Goal: Task Accomplishment & Management: Use online tool/utility

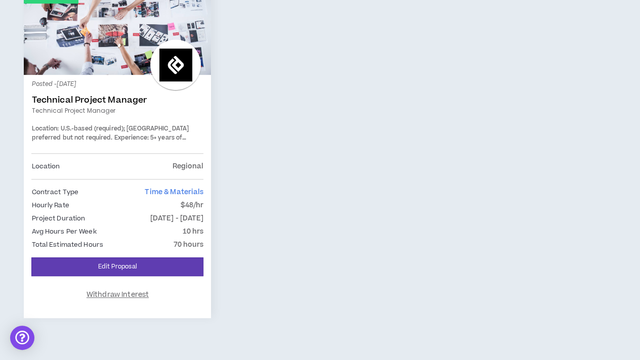
scroll to position [203, 0]
click at [107, 97] on link "Technical Project Manager" at bounding box center [117, 100] width 172 height 10
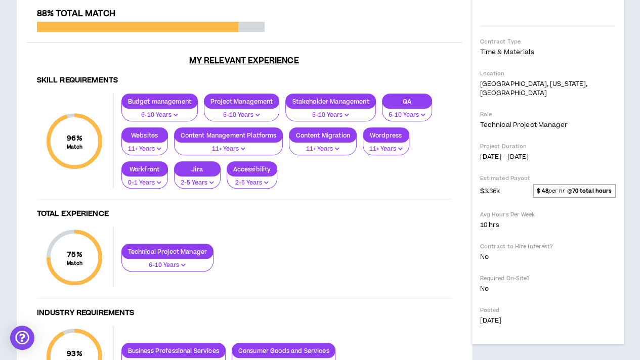
scroll to position [269, 0]
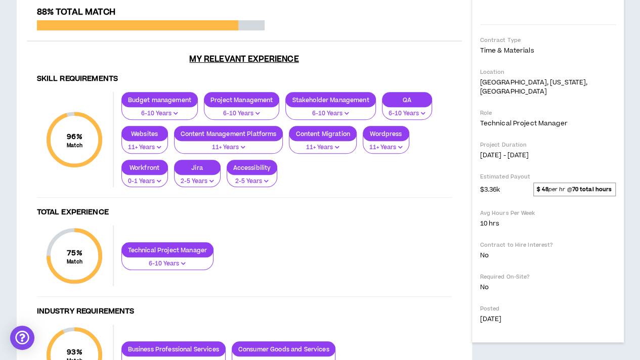
drag, startPoint x: 212, startPoint y: 219, endPoint x: 179, endPoint y: 225, distance: 34.4
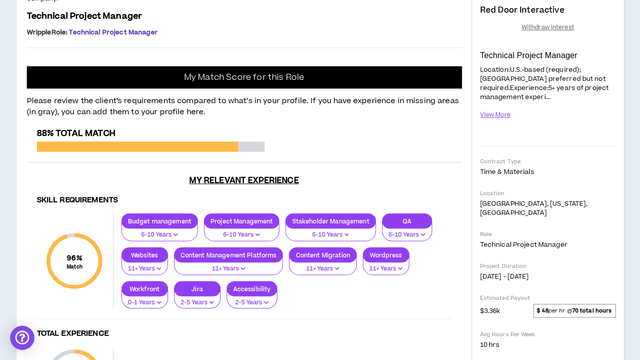
scroll to position [0, 0]
